Goal: Information Seeking & Learning: Learn about a topic

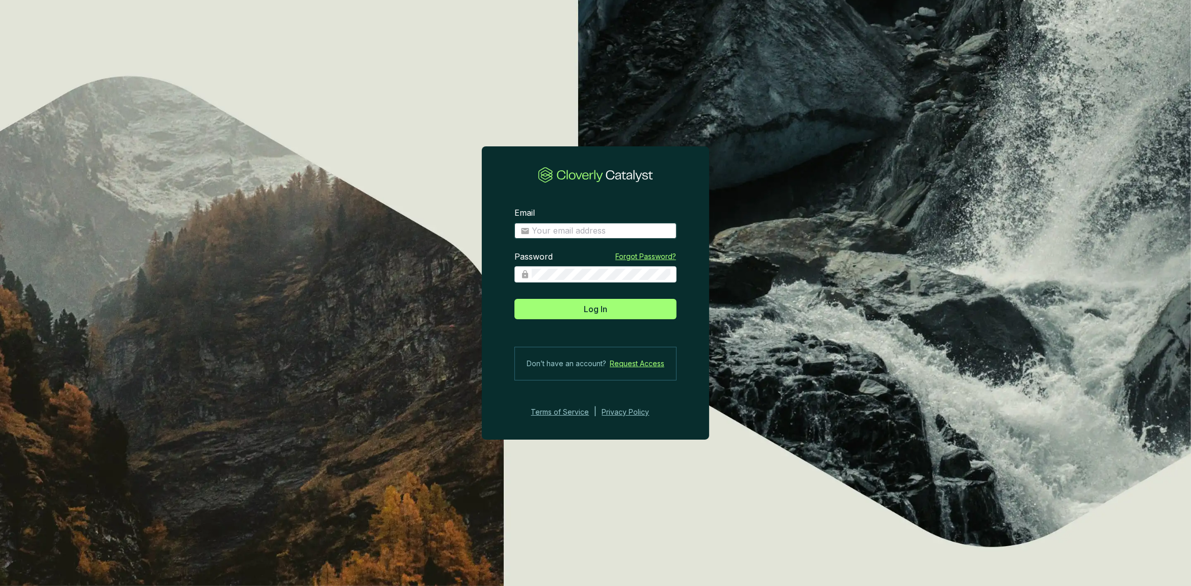
click at [549, 227] on input "Email" at bounding box center [601, 230] width 139 height 11
type input "kevin@invert.world"
click at [514, 299] on button "Log In" at bounding box center [595, 309] width 162 height 20
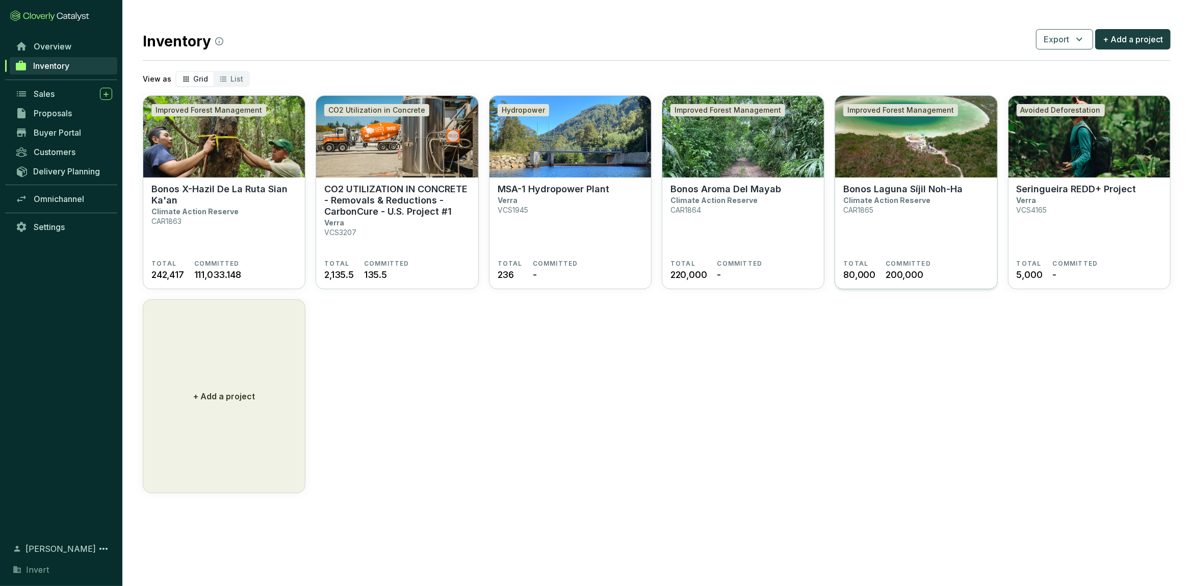
click at [953, 242] on section "Bonos Laguna Síjil Noh-Ha Climate Action Reserve CAR1865" at bounding box center [915, 222] width 145 height 76
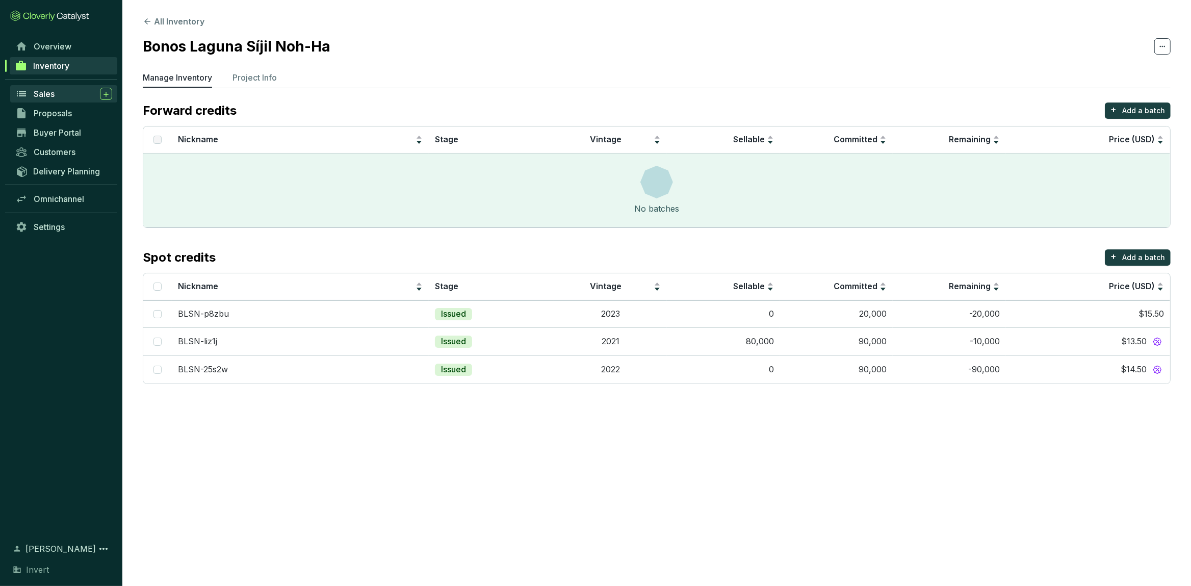
click at [48, 94] on span "Sales" at bounding box center [44, 94] width 21 height 10
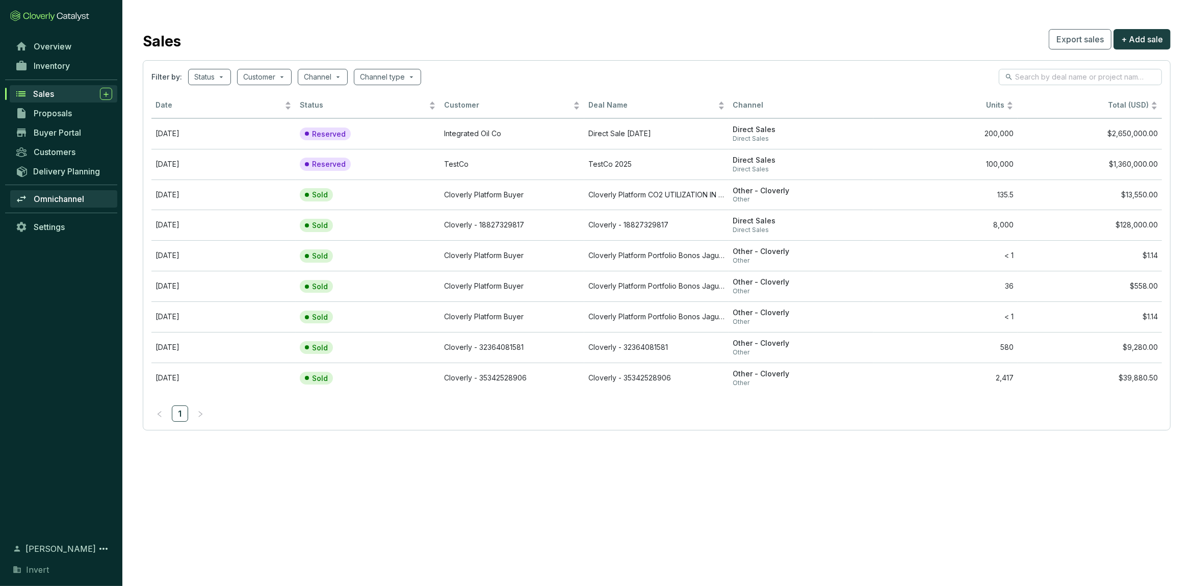
click at [61, 191] on link "Omnichannel" at bounding box center [63, 198] width 107 height 17
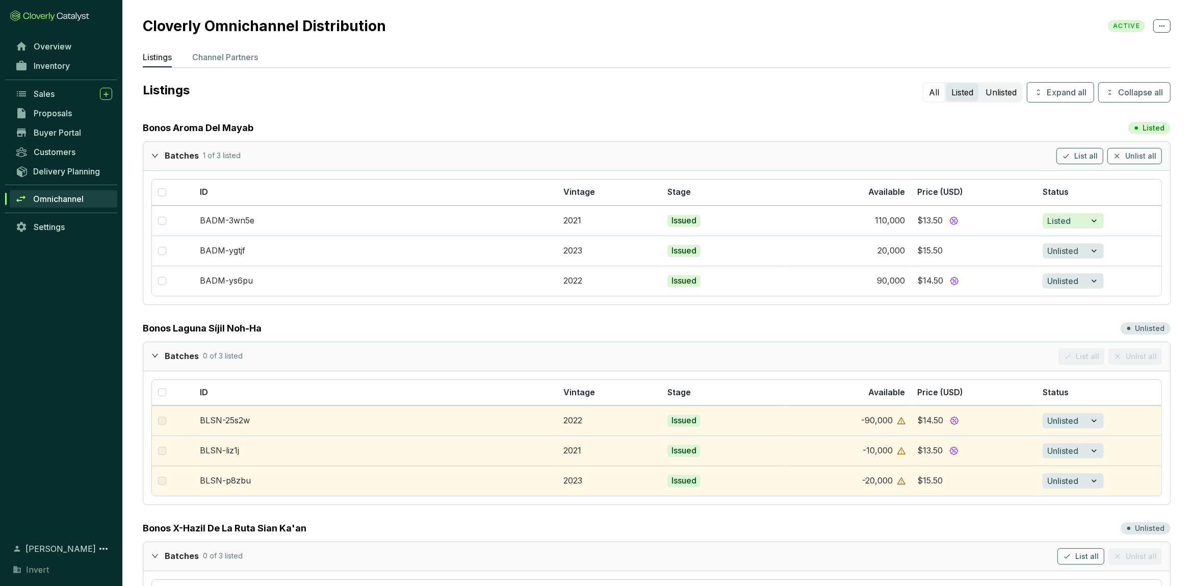
click at [955, 95] on button "Listed" at bounding box center [962, 92] width 32 height 18
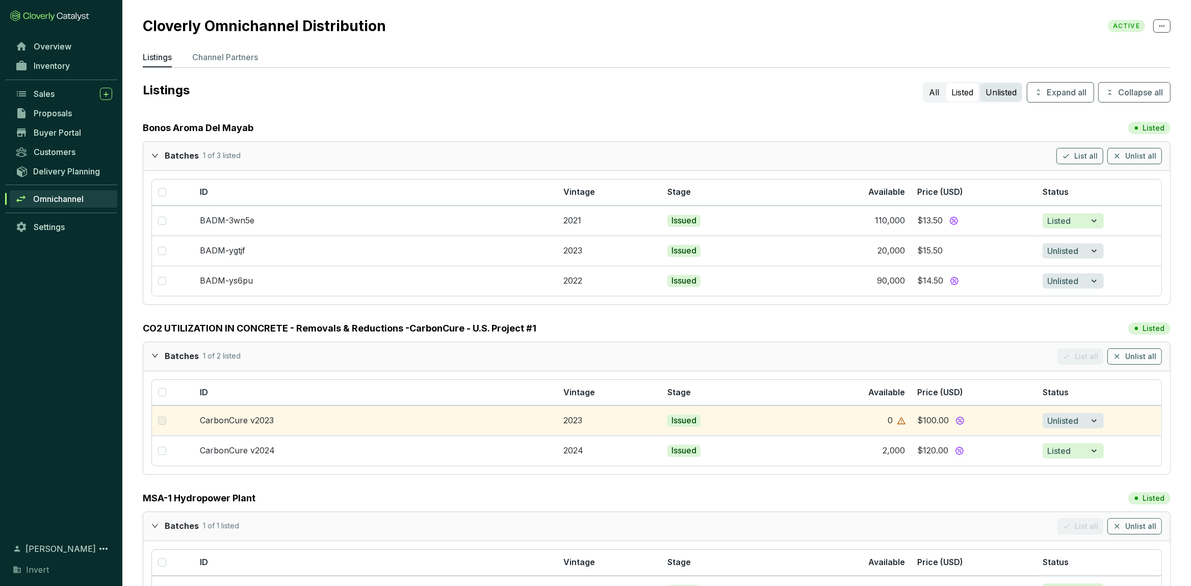
drag, startPoint x: 989, startPoint y: 84, endPoint x: 995, endPoint y: 89, distance: 8.0
click at [990, 87] on button "Unlisted" at bounding box center [1000, 92] width 41 height 18
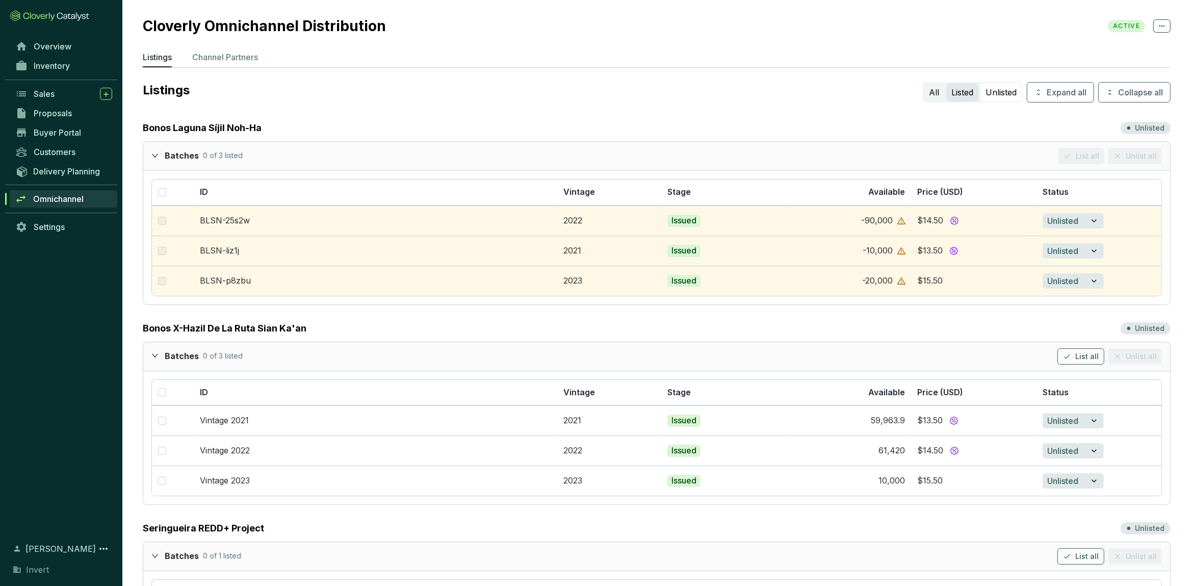
click at [966, 93] on button "Listed" at bounding box center [962, 92] width 32 height 18
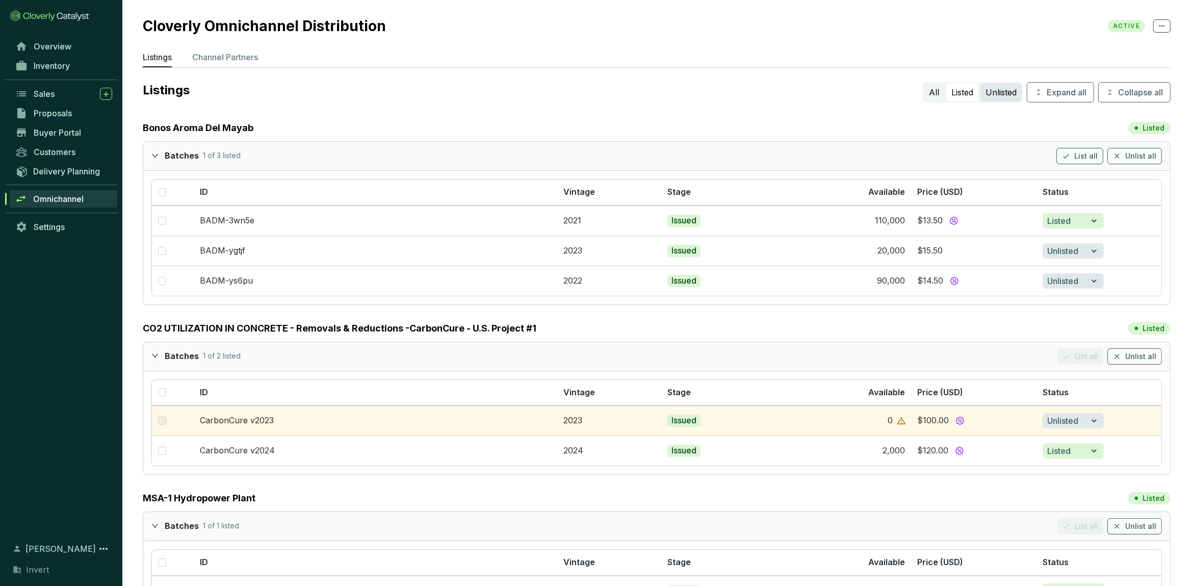
click at [1001, 88] on button "Unlisted" at bounding box center [1000, 92] width 41 height 18
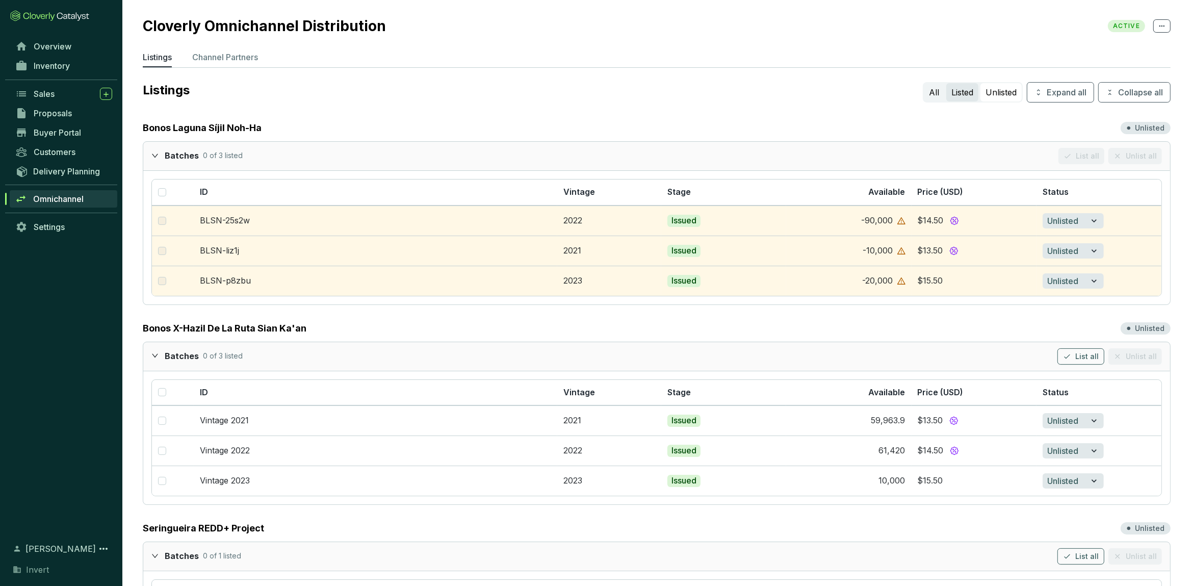
click at [958, 92] on button "Listed" at bounding box center [962, 92] width 32 height 18
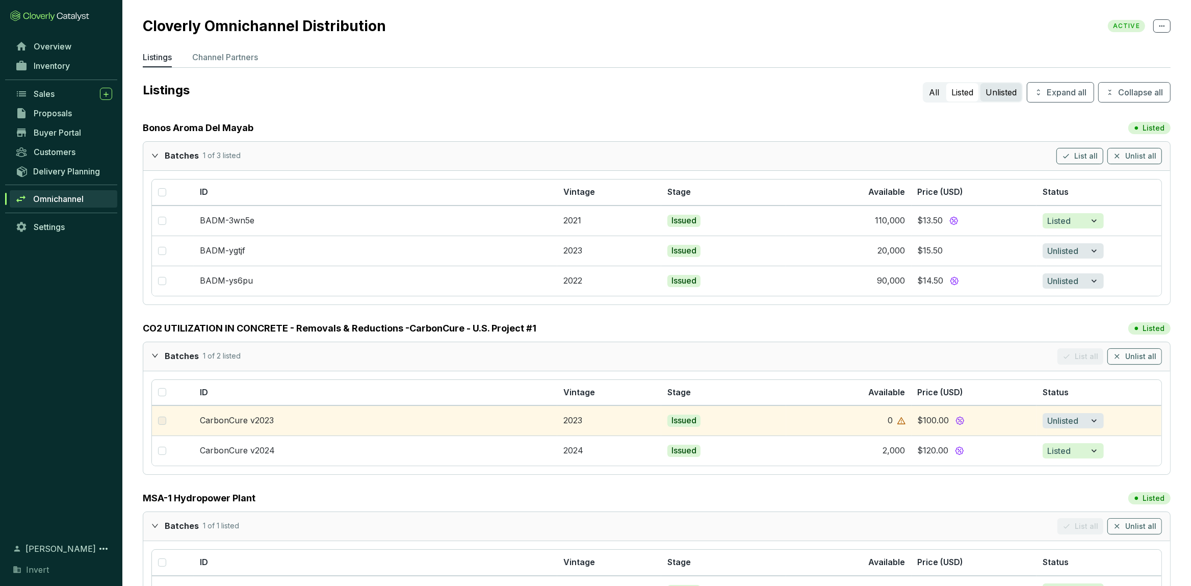
click at [1011, 92] on button "Unlisted" at bounding box center [1000, 92] width 41 height 18
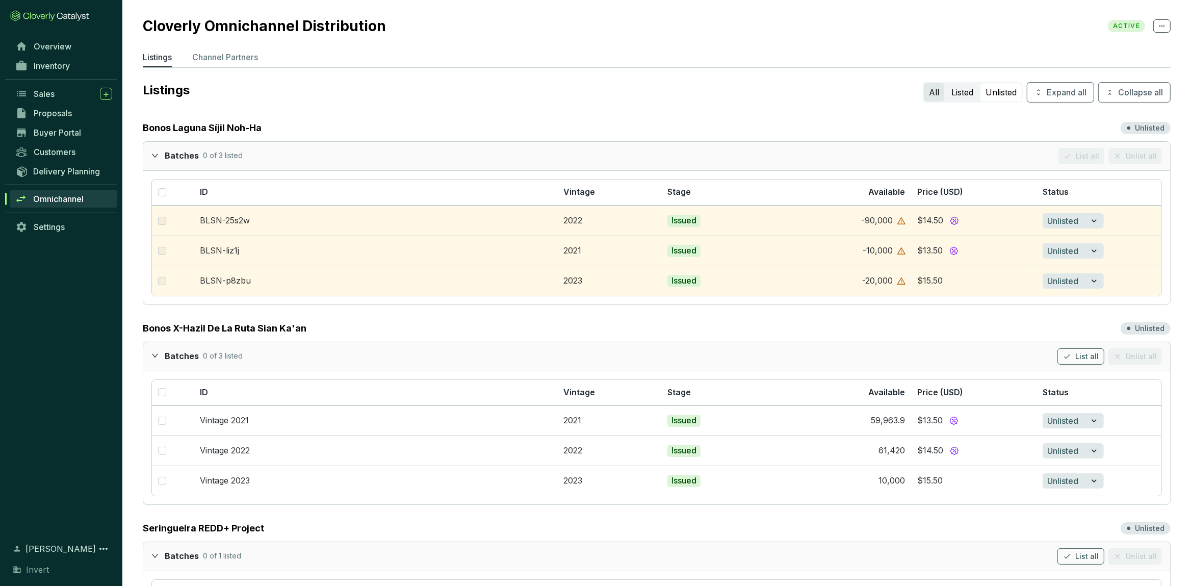
click at [924, 93] on button "All" at bounding box center [934, 92] width 20 height 18
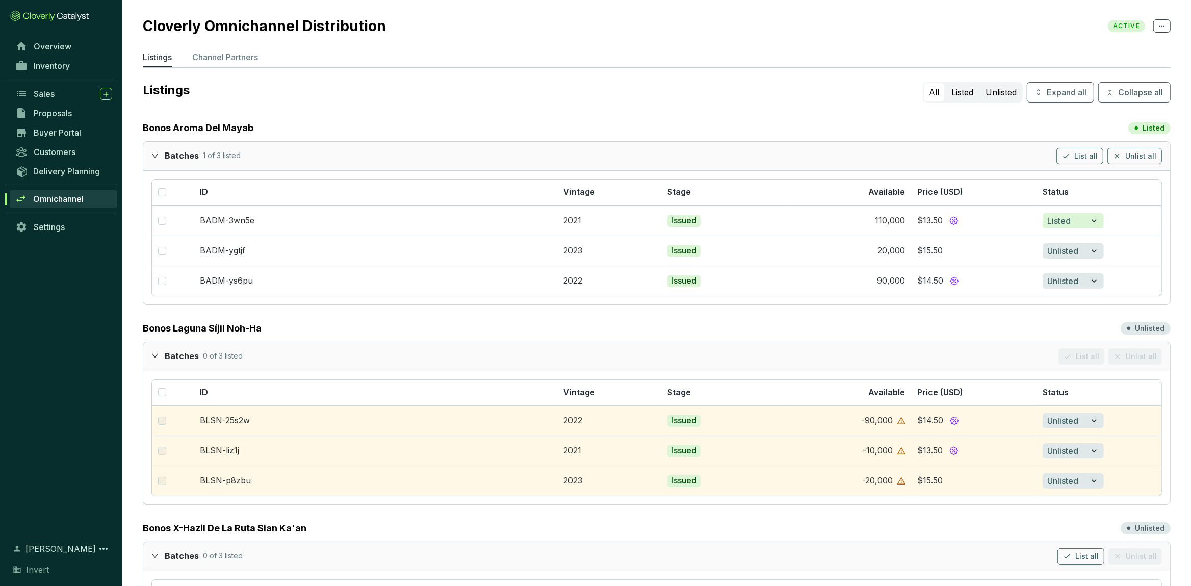
click at [924, 93] on button "All" at bounding box center [934, 92] width 20 height 18
click at [971, 96] on button "Listed" at bounding box center [962, 92] width 32 height 18
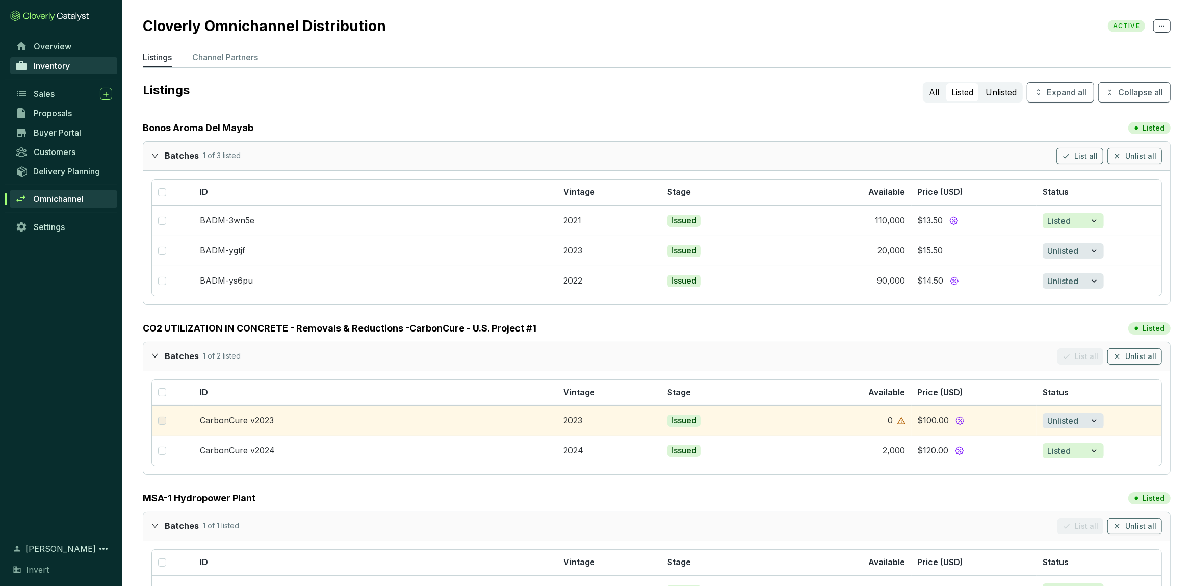
click at [58, 58] on link "Inventory" at bounding box center [63, 65] width 107 height 17
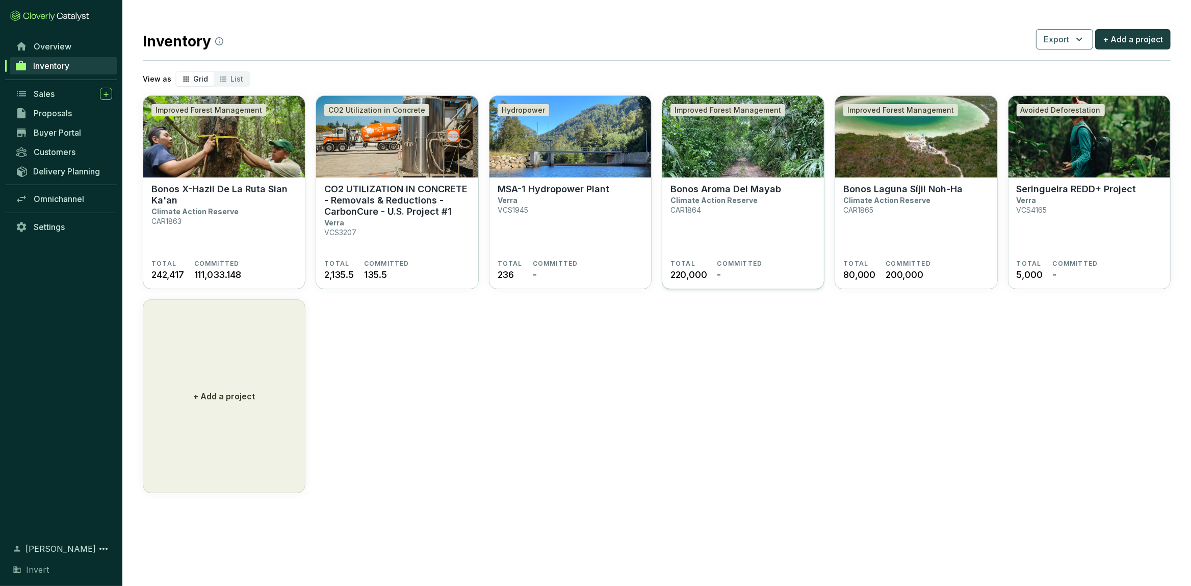
click at [753, 217] on section "Bonos Aroma Del Mayab Climate Action Reserve CAR1864" at bounding box center [742, 222] width 145 height 76
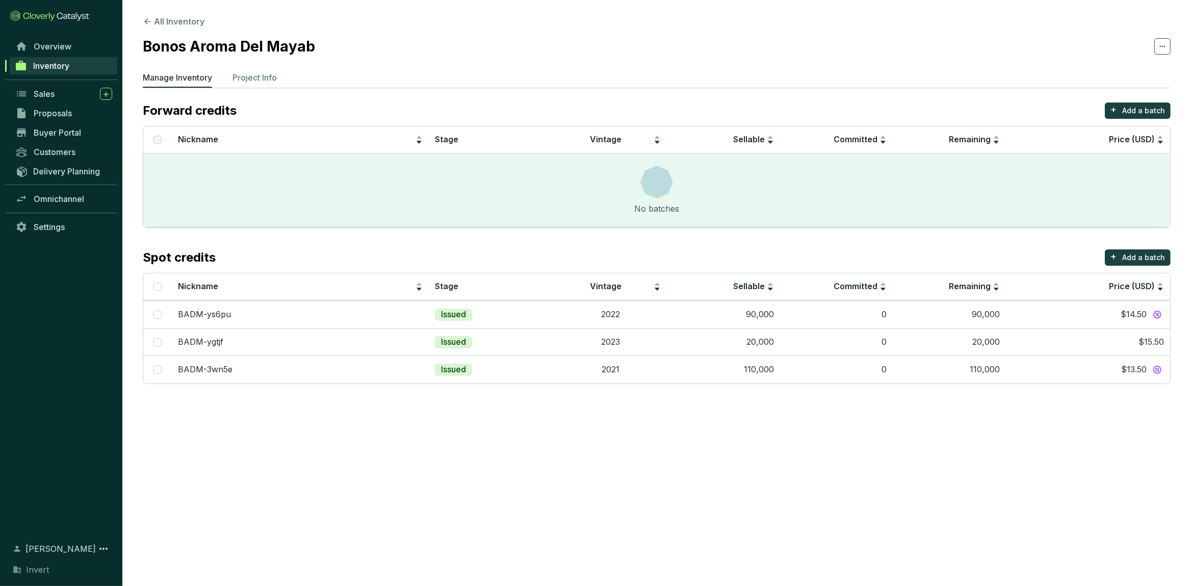
click at [44, 68] on span "Inventory" at bounding box center [51, 66] width 36 height 10
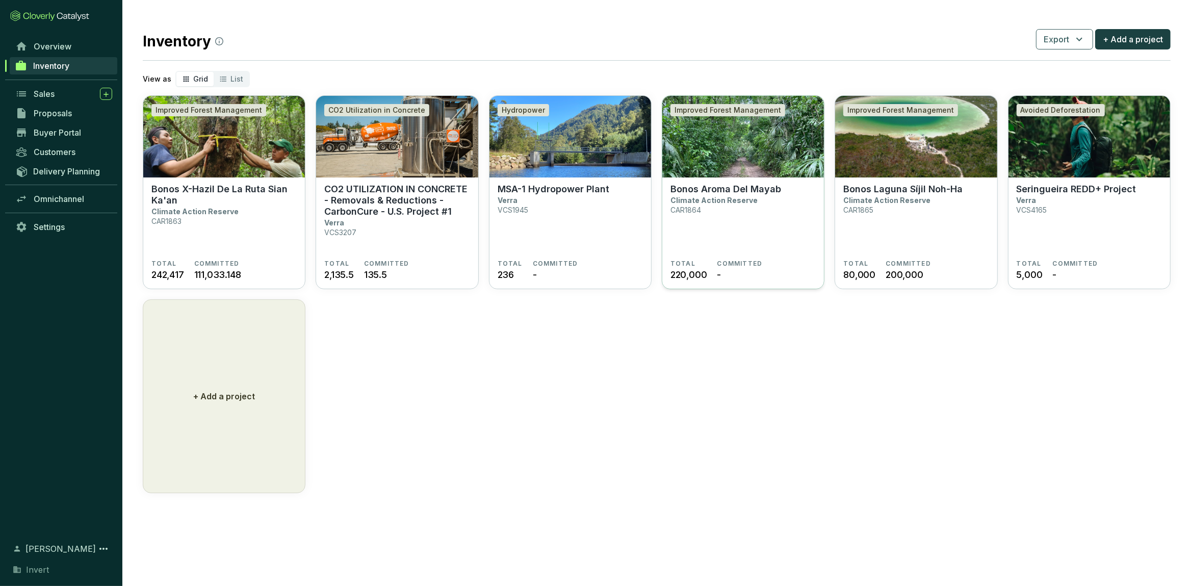
click at [754, 227] on section "Bonos Aroma Del Mayab Climate Action Reserve CAR1864" at bounding box center [742, 222] width 145 height 76
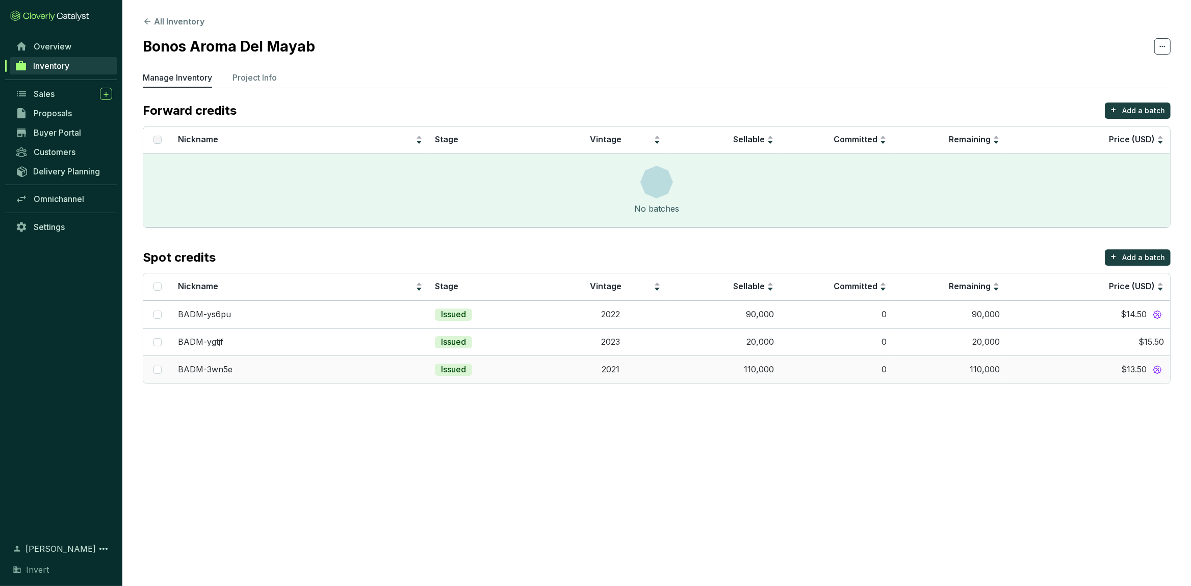
click at [668, 372] on td "110,000" at bounding box center [723, 369] width 113 height 28
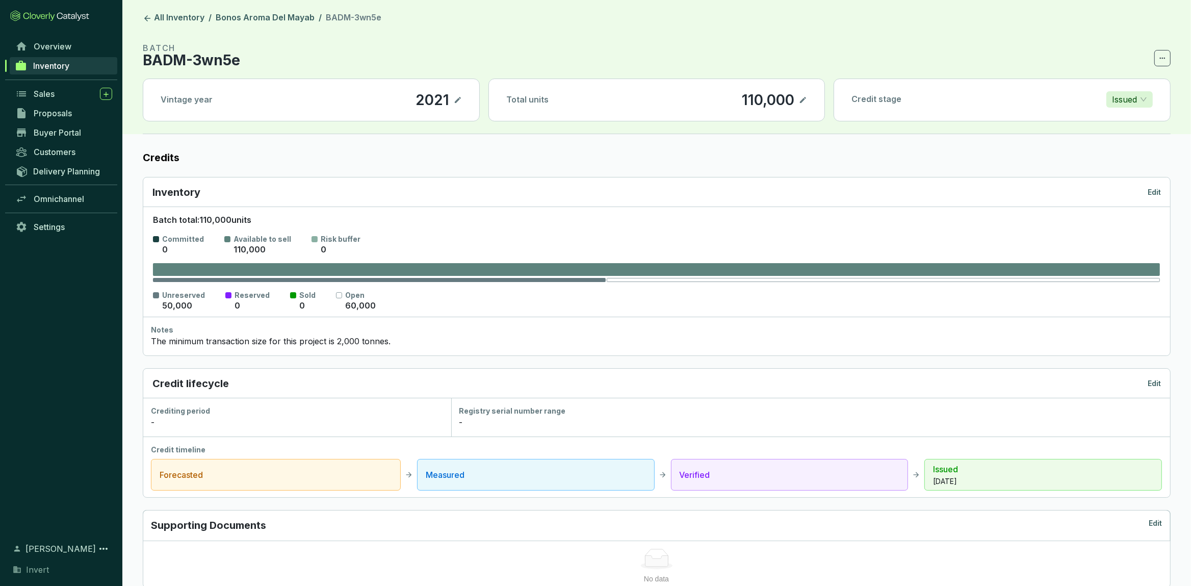
click at [802, 99] on icon at bounding box center [803, 100] width 8 height 12
drag, startPoint x: 729, startPoint y: 100, endPoint x: 843, endPoint y: 109, distance: 114.1
click at [843, 109] on div "Vintage year 2021 Total units 110,000 Credit stage Issued" at bounding box center [657, 100] width 1028 height 43
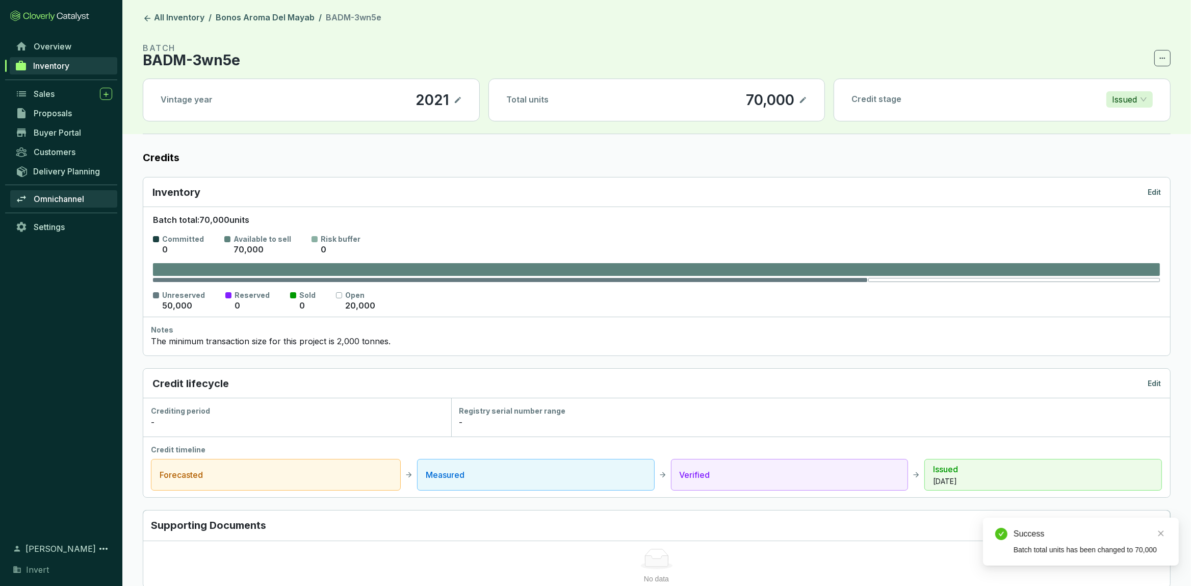
click at [71, 204] on link "Omnichannel" at bounding box center [63, 198] width 107 height 17
